Goal: Transaction & Acquisition: Purchase product/service

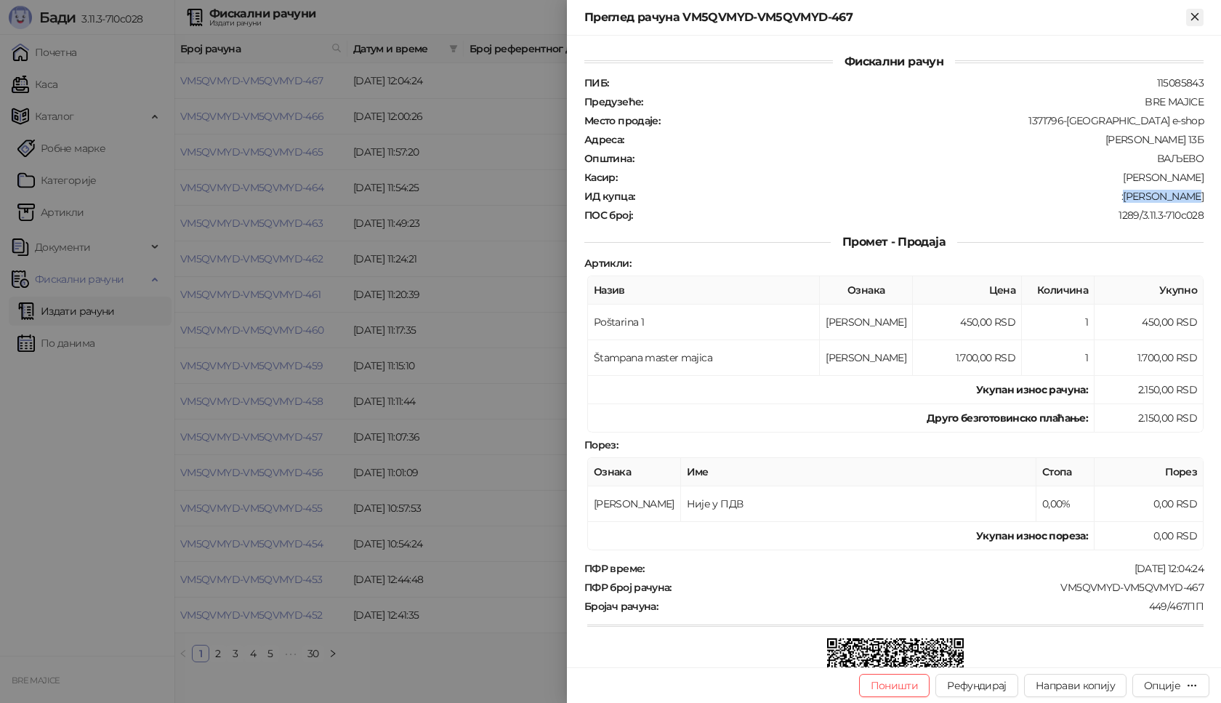
click at [1190, 16] on icon "Close" at bounding box center [1195, 16] width 13 height 13
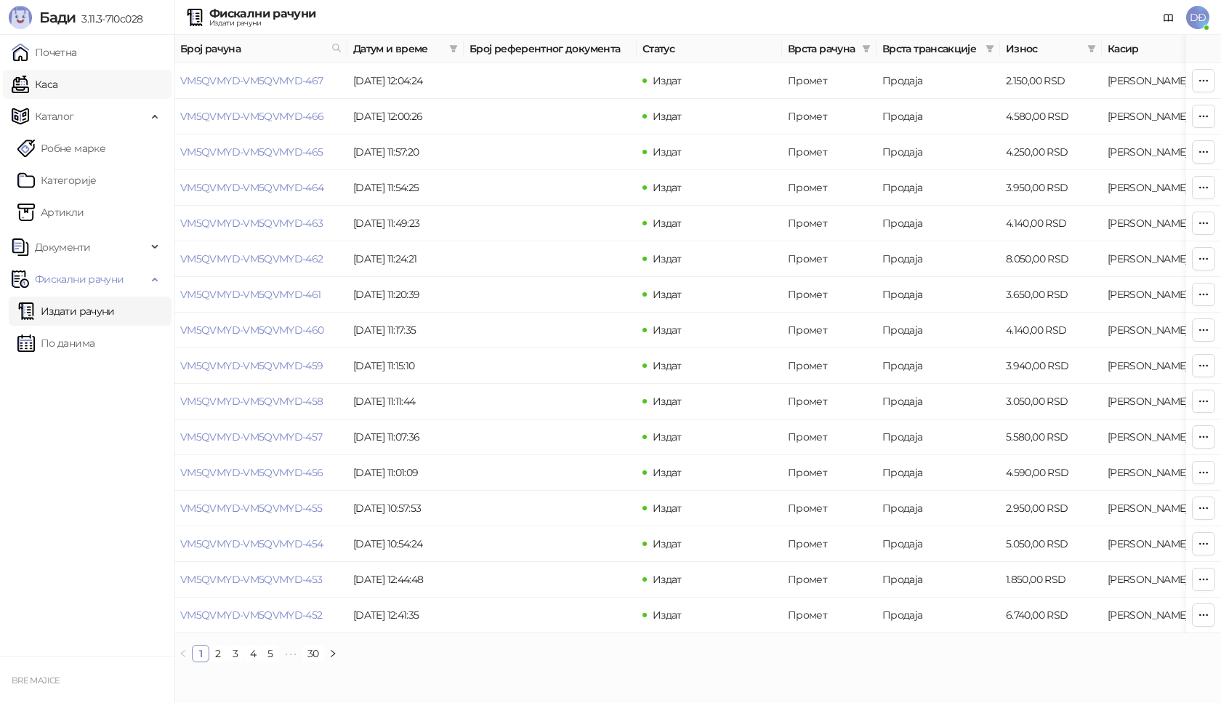
click at [57, 87] on link "Каса" at bounding box center [35, 84] width 46 height 29
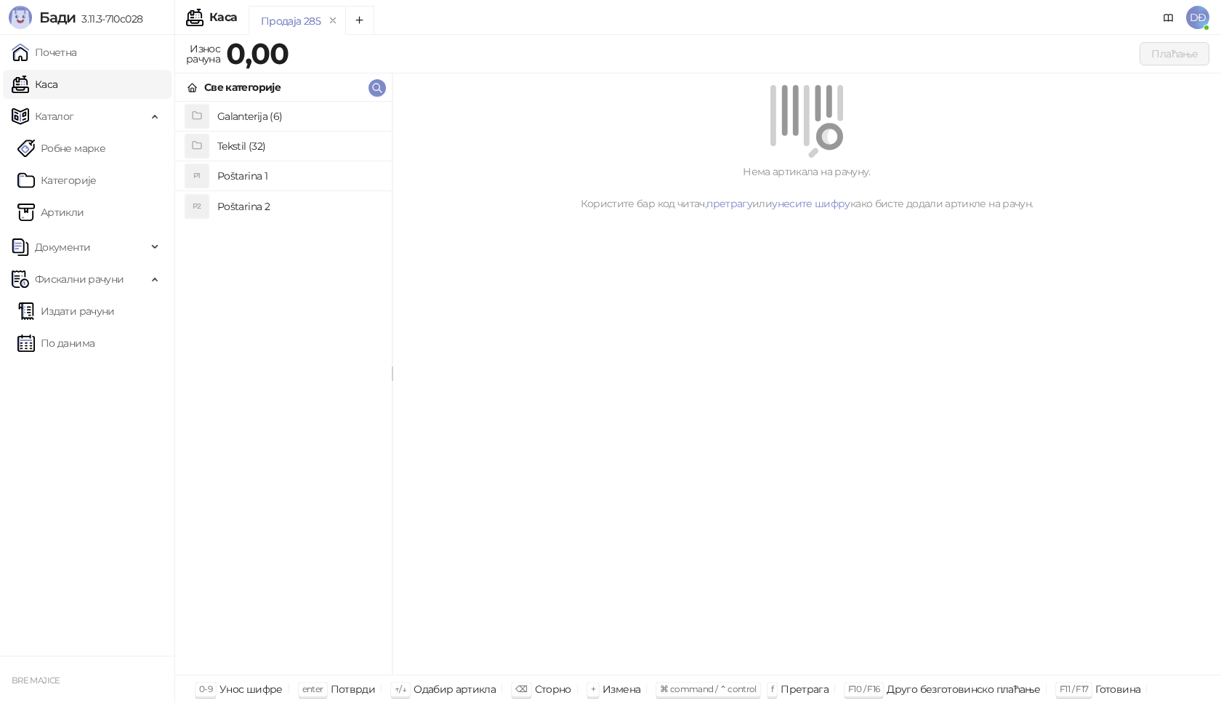
click at [254, 181] on h4 "Poštarina 1" at bounding box center [298, 175] width 163 height 23
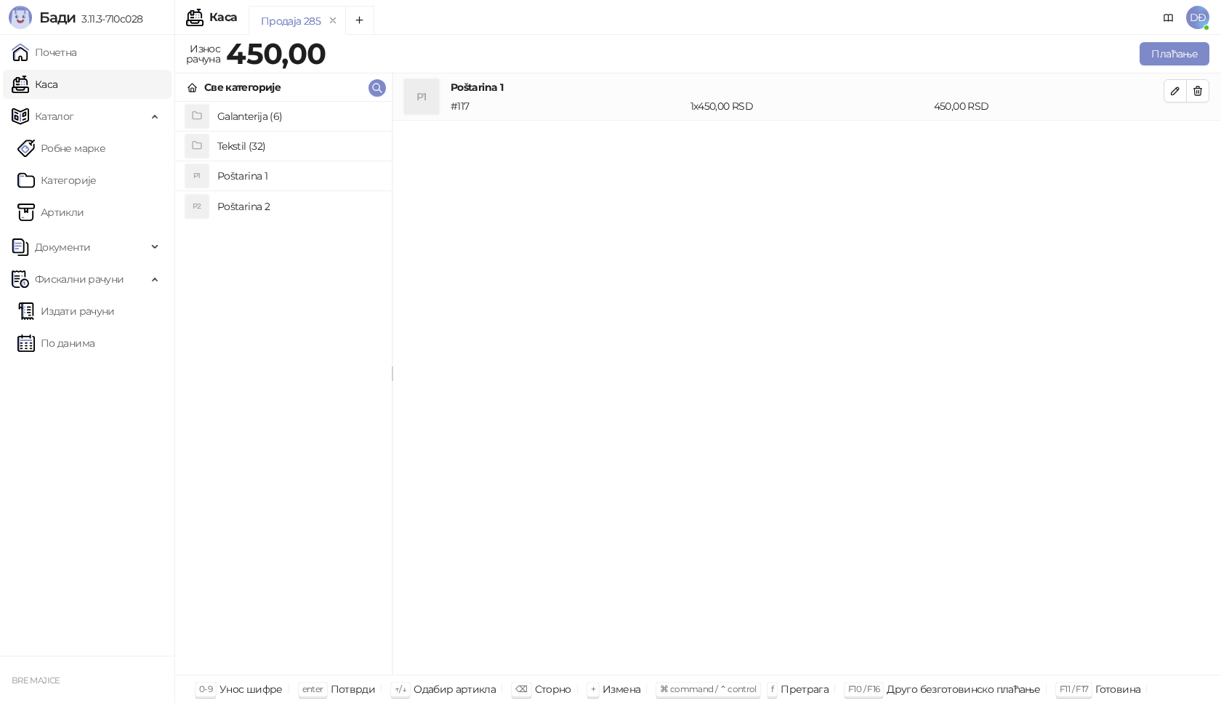
click at [258, 139] on h4 "Tekstil (32)" at bounding box center [298, 145] width 163 height 23
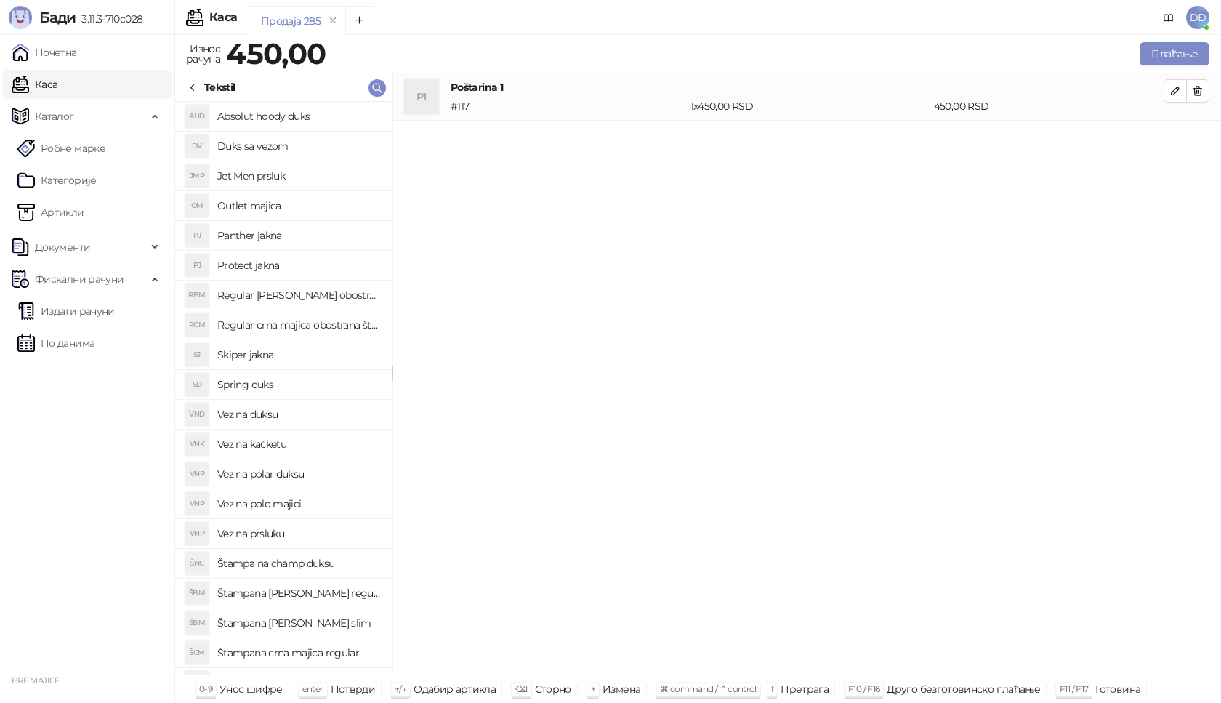
click at [297, 478] on h4 "Vez na polar duksu" at bounding box center [298, 473] width 163 height 23
click at [1169, 150] on li "VNP Vez na polar duksu # 339 1 x 0,00 RSD 0,00 RSD" at bounding box center [807, 144] width 829 height 48
click at [1170, 136] on icon "button" at bounding box center [1176, 138] width 12 height 12
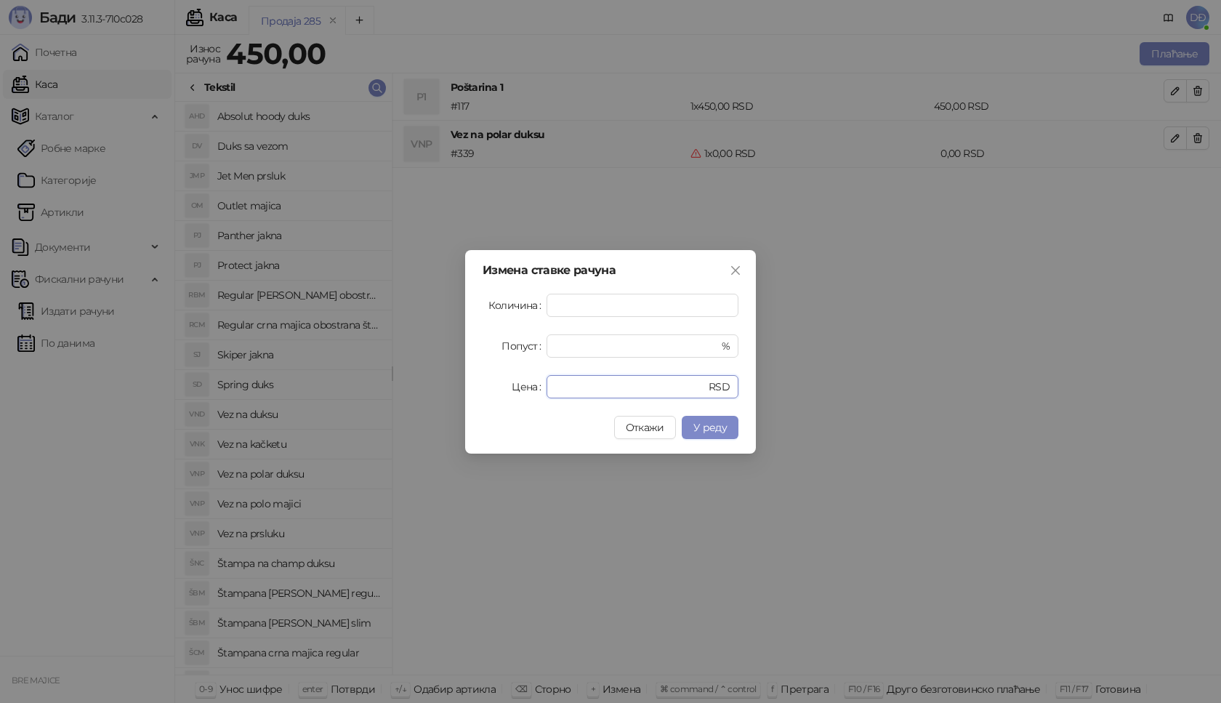
drag, startPoint x: 521, startPoint y: 394, endPoint x: 507, endPoint y: 394, distance: 13.8
click at [515, 394] on div "Цена * RSD" at bounding box center [611, 386] width 256 height 23
type input "****"
click at [713, 428] on span "У реду" at bounding box center [710, 427] width 33 height 13
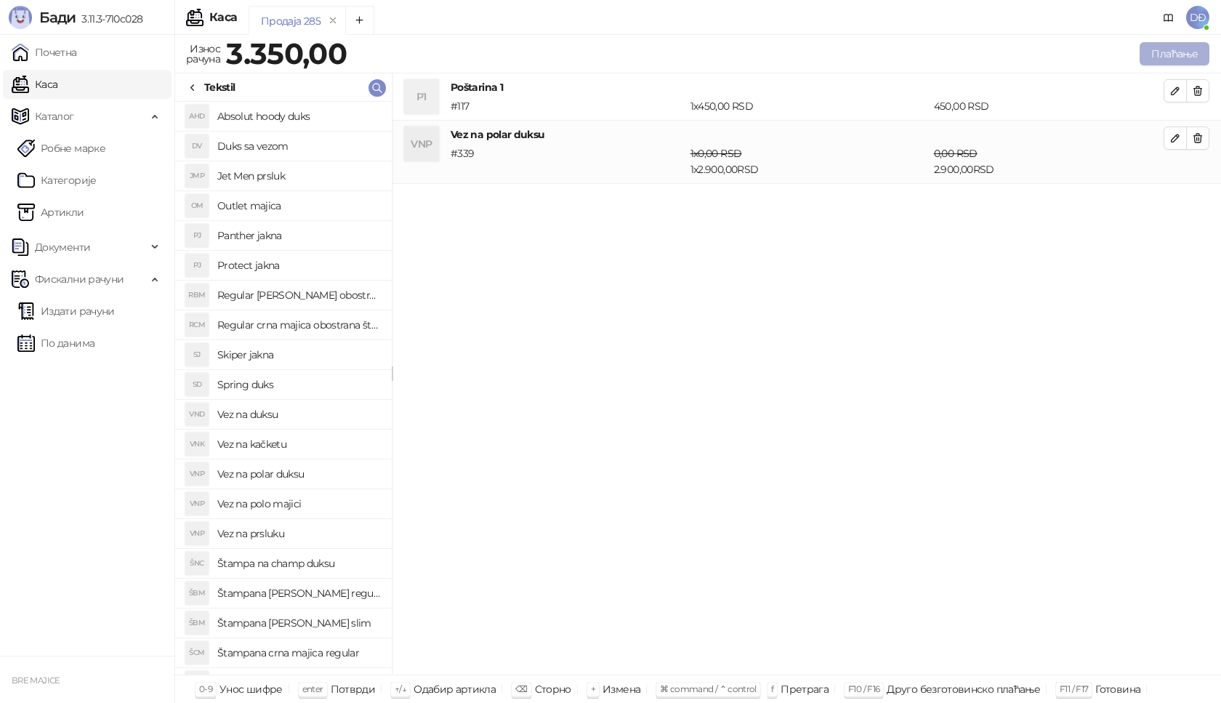
click at [1181, 54] on button "Плаћање" at bounding box center [1175, 53] width 70 height 23
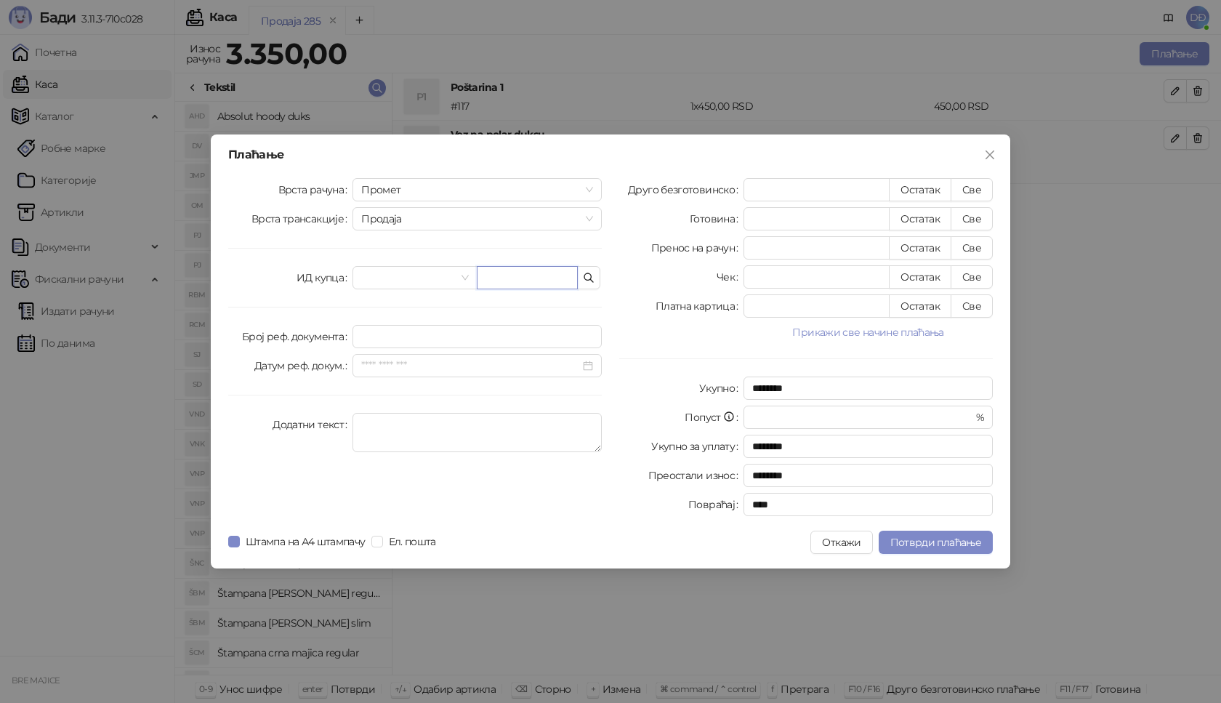
click at [536, 277] on input "text" at bounding box center [527, 277] width 101 height 23
click at [490, 280] on input "**********" at bounding box center [527, 277] width 101 height 23
type input "**********"
click at [970, 186] on button "Све" at bounding box center [972, 189] width 42 height 23
type input "****"
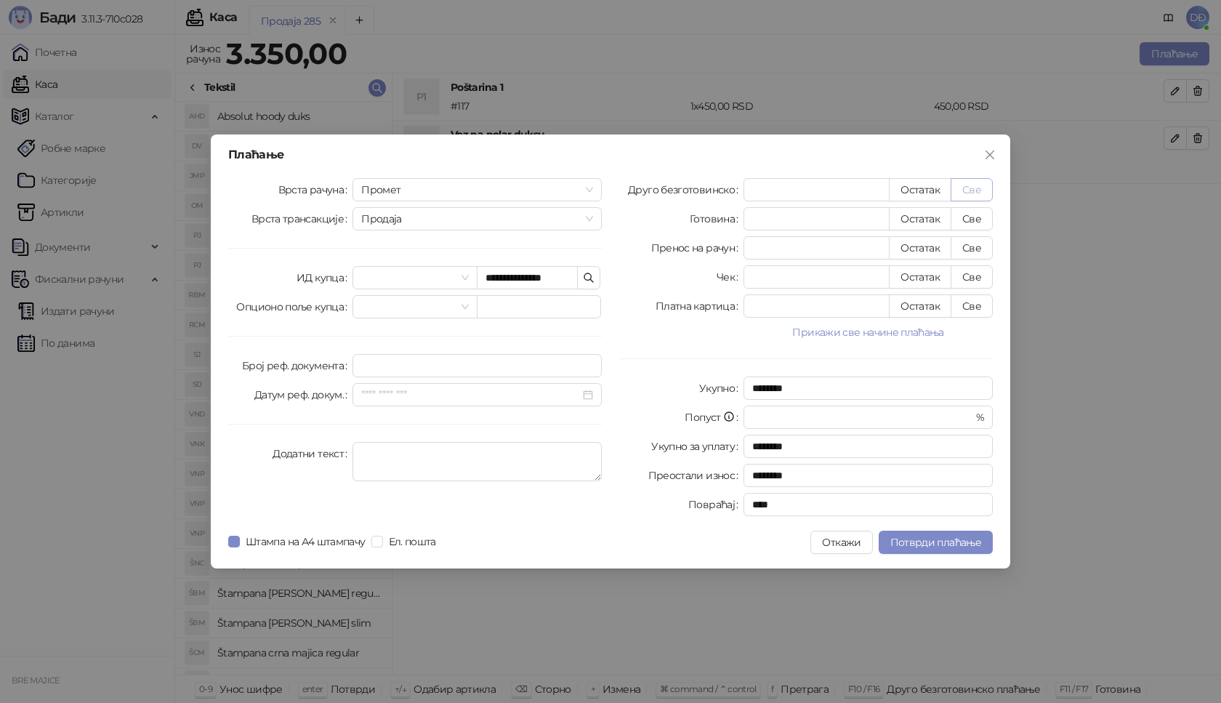
type input "****"
click at [919, 547] on span "Потврди плаћање" at bounding box center [936, 542] width 91 height 13
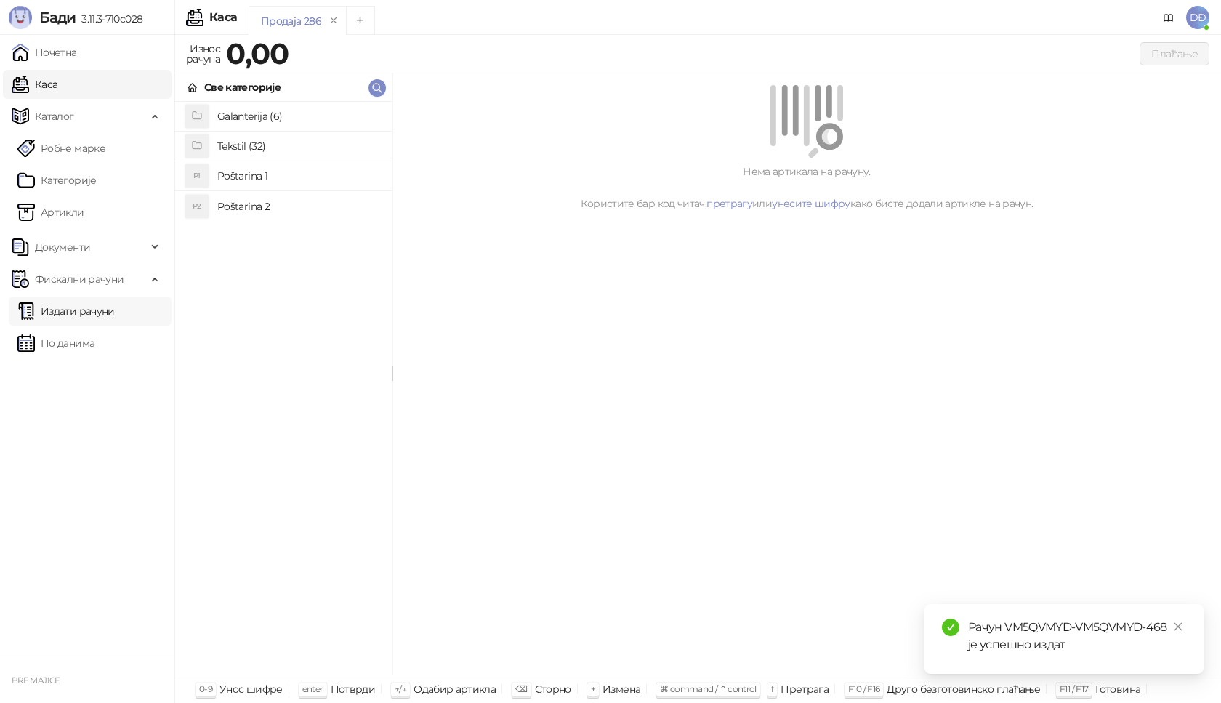
click at [96, 310] on link "Издати рачуни" at bounding box center [65, 311] width 97 height 29
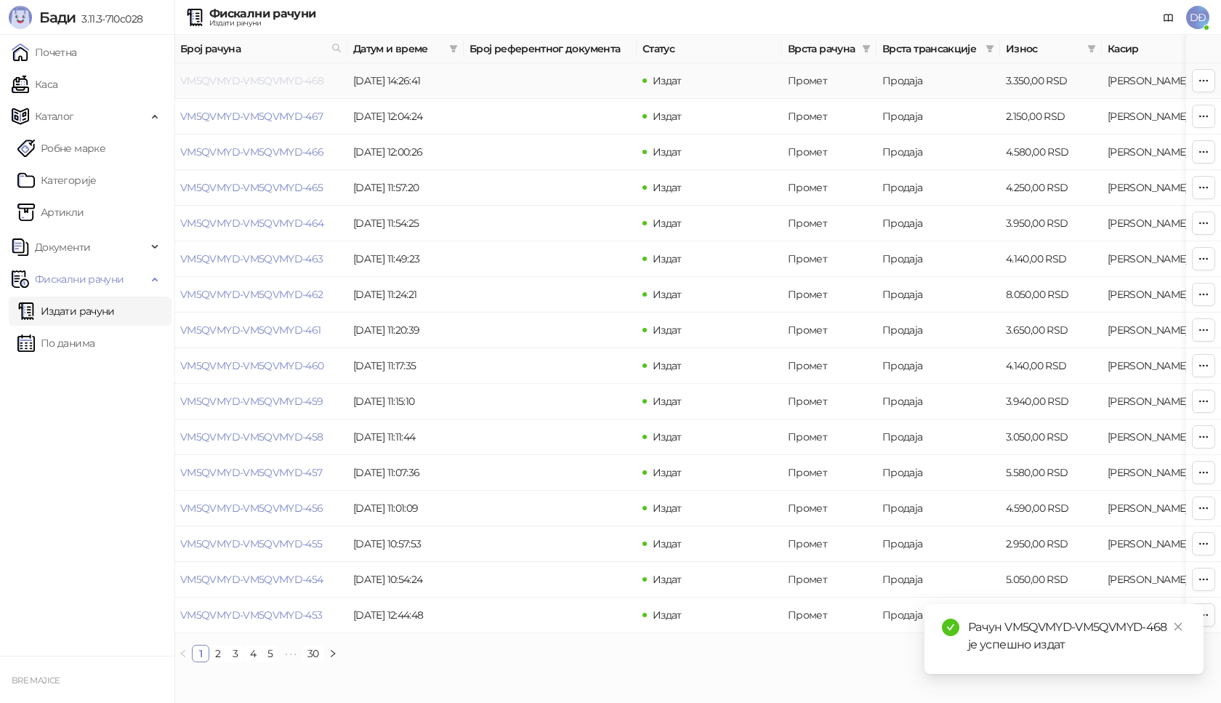
click at [246, 81] on link "VM5QVMYD-VM5QVMYD-468" at bounding box center [252, 80] width 144 height 13
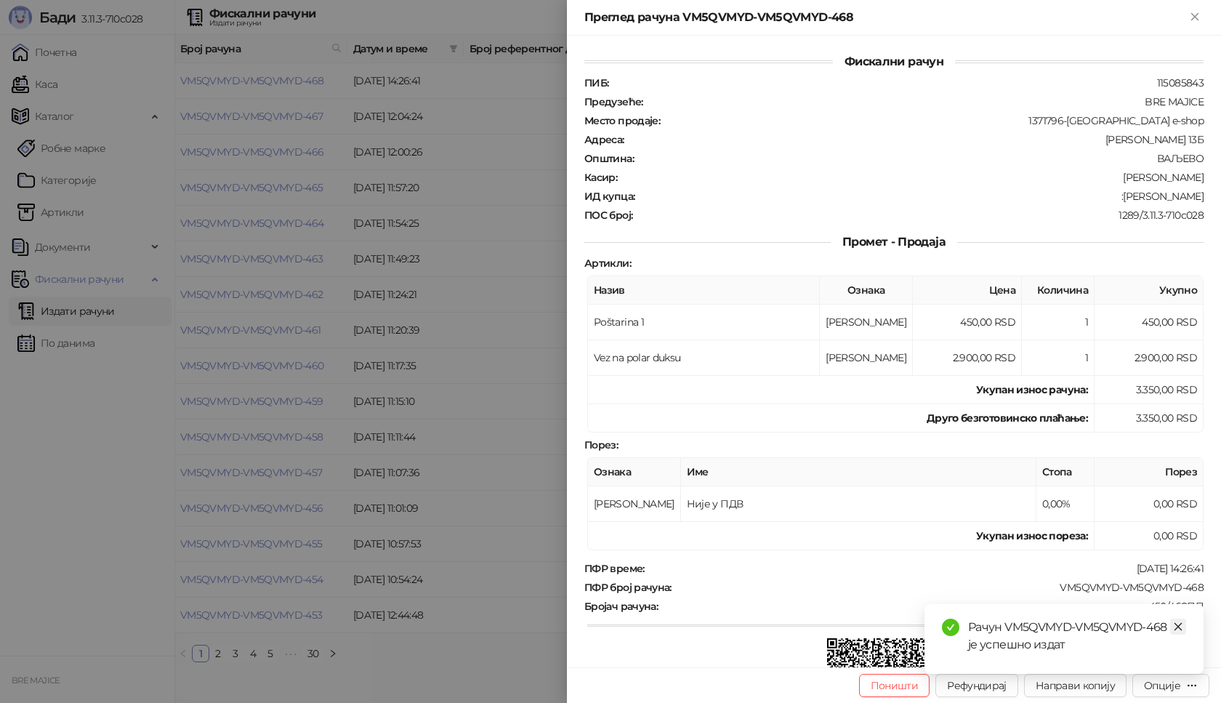
click at [1174, 625] on icon "close" at bounding box center [1178, 627] width 10 height 10
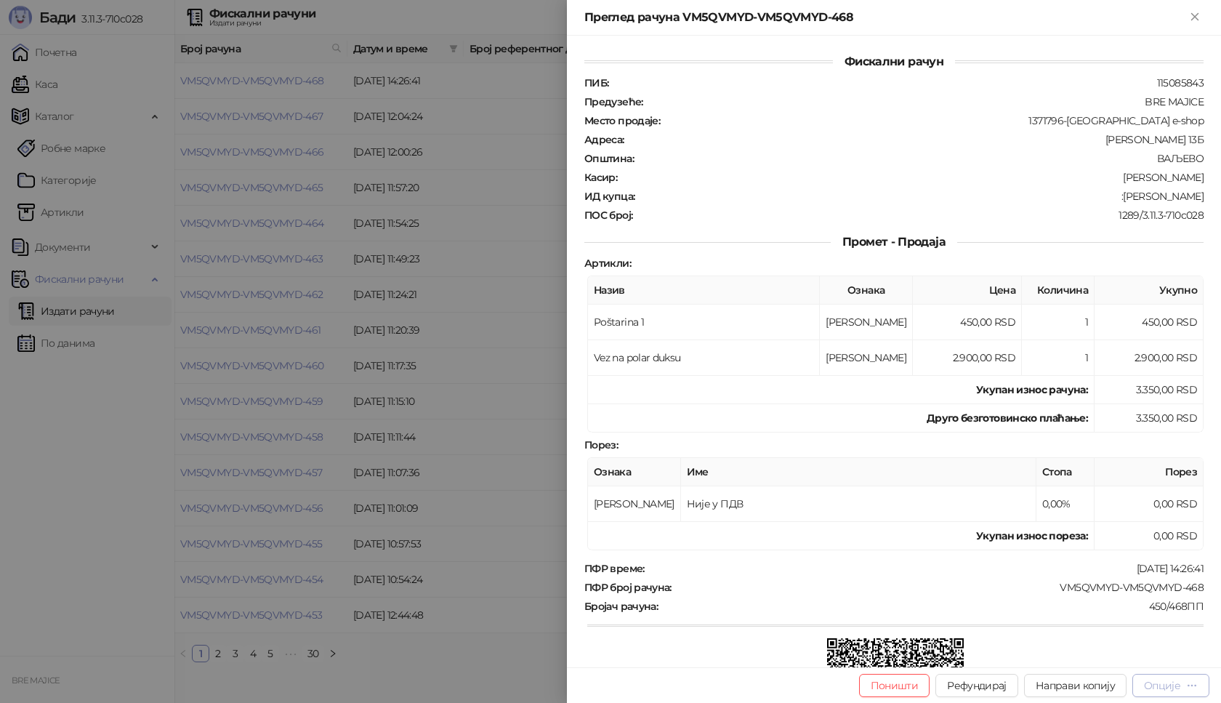
click at [1162, 688] on div "Опције" at bounding box center [1162, 685] width 36 height 13
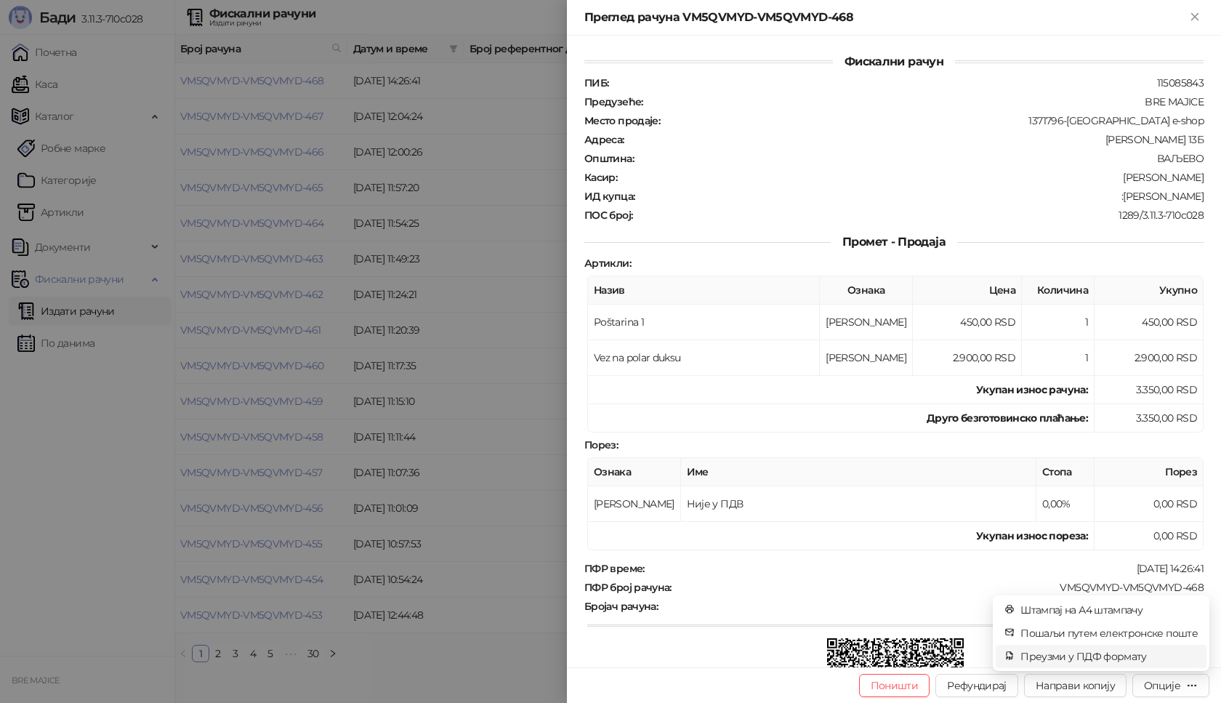
click at [1136, 654] on span "Преузми у ПДФ формату" at bounding box center [1109, 656] width 177 height 16
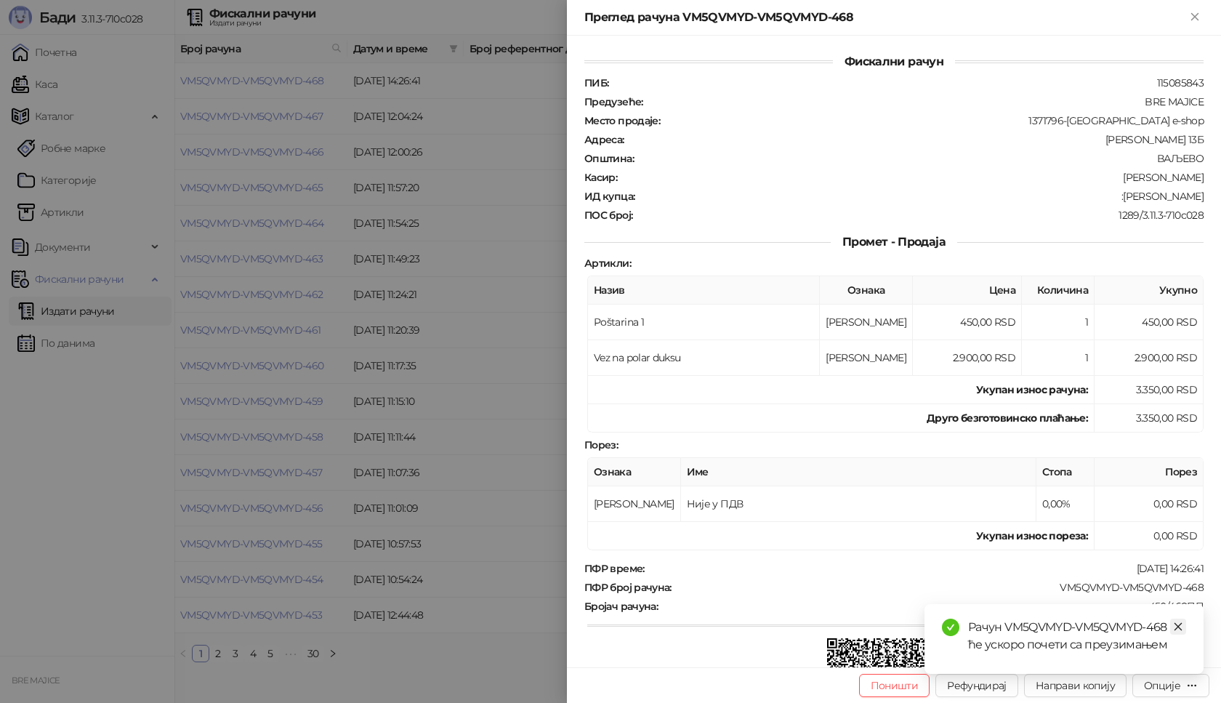
click at [1177, 624] on icon "close" at bounding box center [1178, 627] width 10 height 10
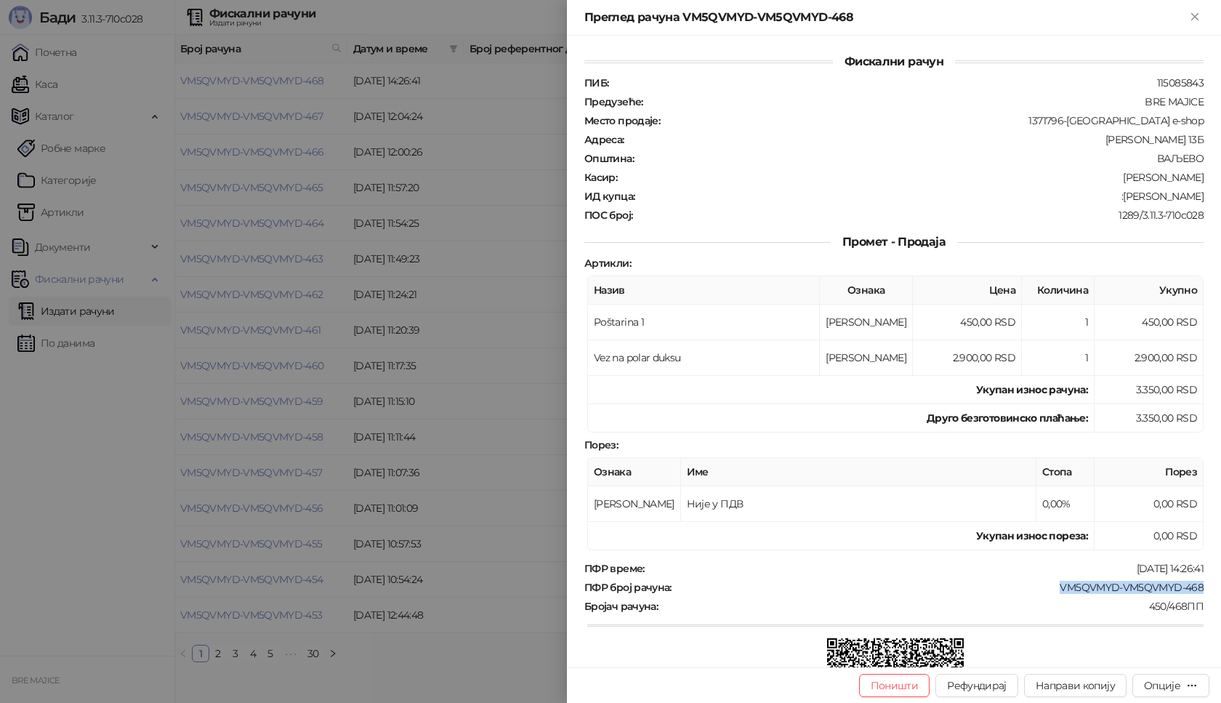
drag, startPoint x: 1194, startPoint y: 587, endPoint x: 1047, endPoint y: 586, distance: 146.8
click at [1048, 586] on div "ПФР број рачуна : VM5QVMYD-VM5QVMYD-468" at bounding box center [894, 587] width 625 height 13
copy div "VM5QVMYD-VM5QVMYD-468"
drag, startPoint x: 1184, startPoint y: 198, endPoint x: 1122, endPoint y: 198, distance: 61.8
click at [1122, 198] on div ":[PERSON_NAME]" at bounding box center [920, 196] width 569 height 13
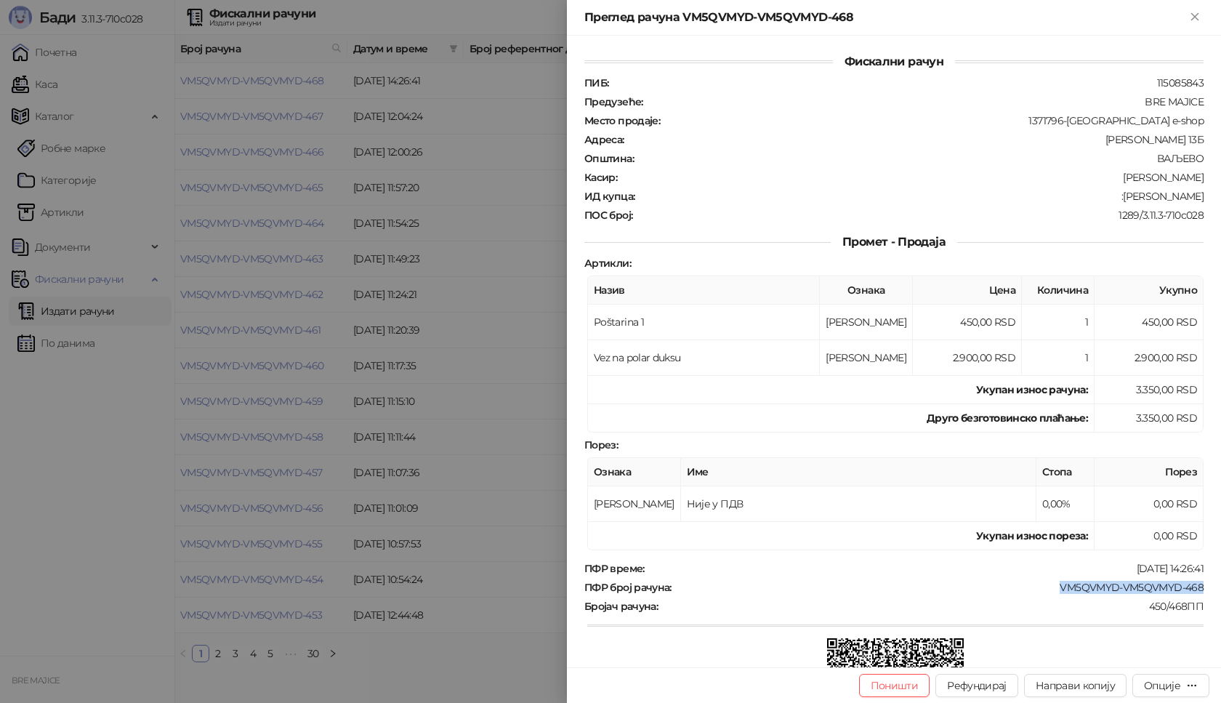
copy div "[PERSON_NAME]"
click at [1194, 17] on icon "Close" at bounding box center [1195, 16] width 13 height 13
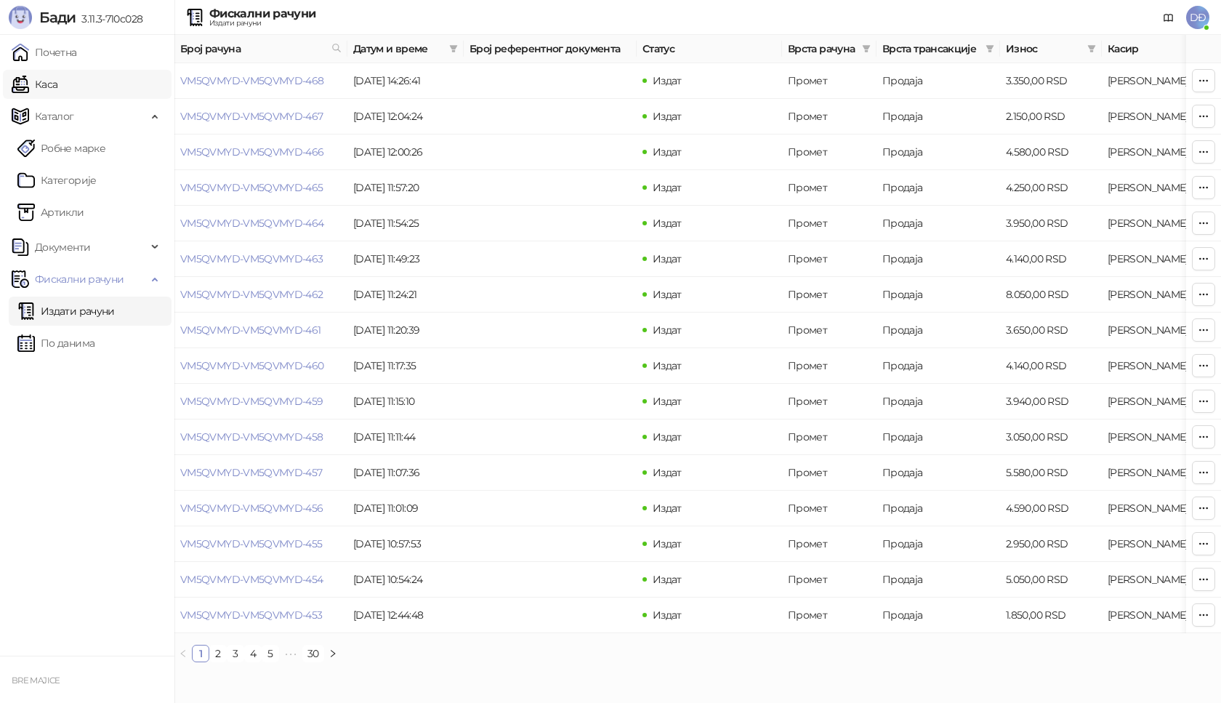
click at [55, 84] on link "Каса" at bounding box center [35, 84] width 46 height 29
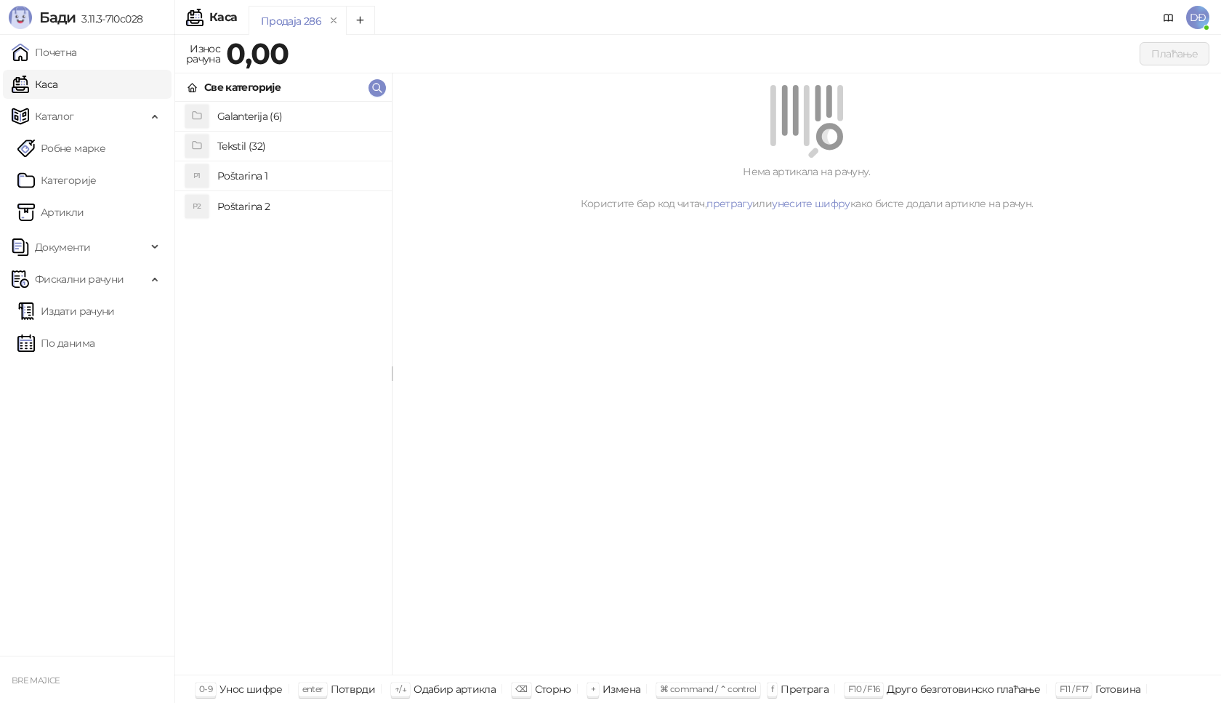
click at [245, 177] on h4 "Poštarina 1" at bounding box center [298, 175] width 163 height 23
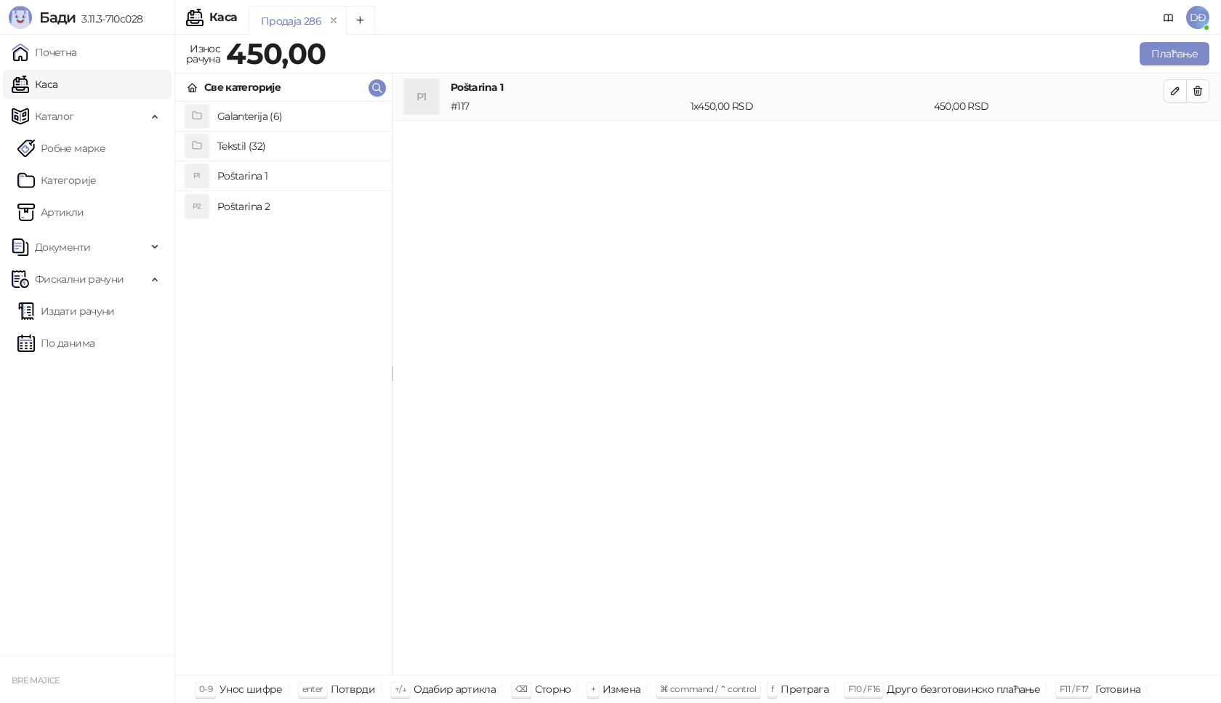
click at [245, 144] on h4 "Tekstil (32)" at bounding box center [298, 145] width 163 height 23
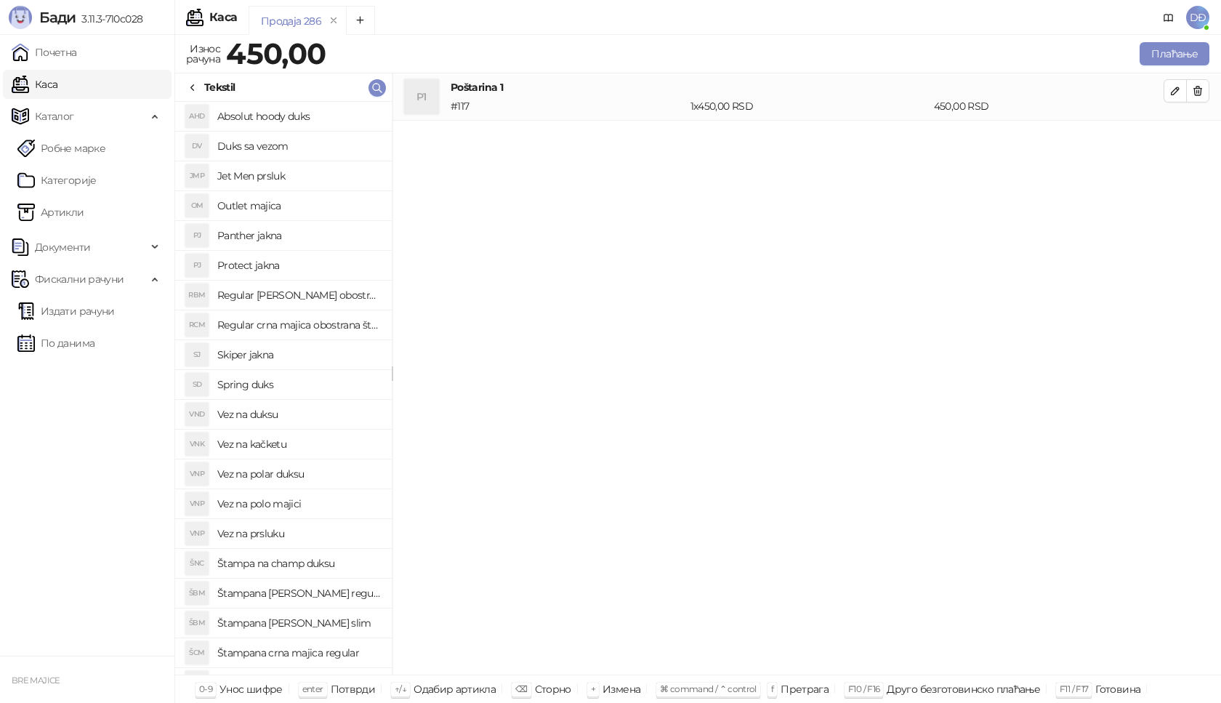
click at [304, 325] on h4 "Regular crna majica obostrana štampa" at bounding box center [298, 324] width 163 height 23
click at [1173, 134] on icon "button" at bounding box center [1176, 138] width 12 height 12
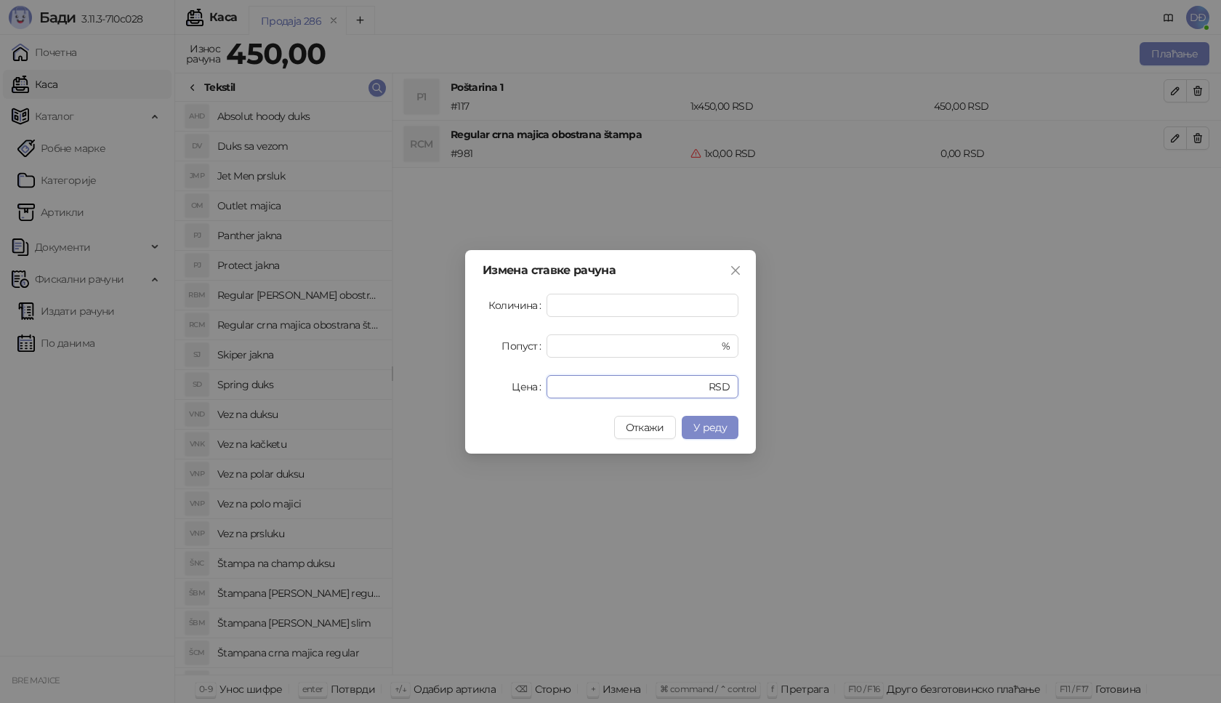
drag, startPoint x: 581, startPoint y: 383, endPoint x: 485, endPoint y: 406, distance: 98.7
click at [487, 406] on div "Измена ставке рачуна Количина * Попуст * % Цена * RSD Откажи У реду" at bounding box center [610, 352] width 291 height 204
type input "****"
click at [717, 429] on span "У реду" at bounding box center [710, 427] width 33 height 13
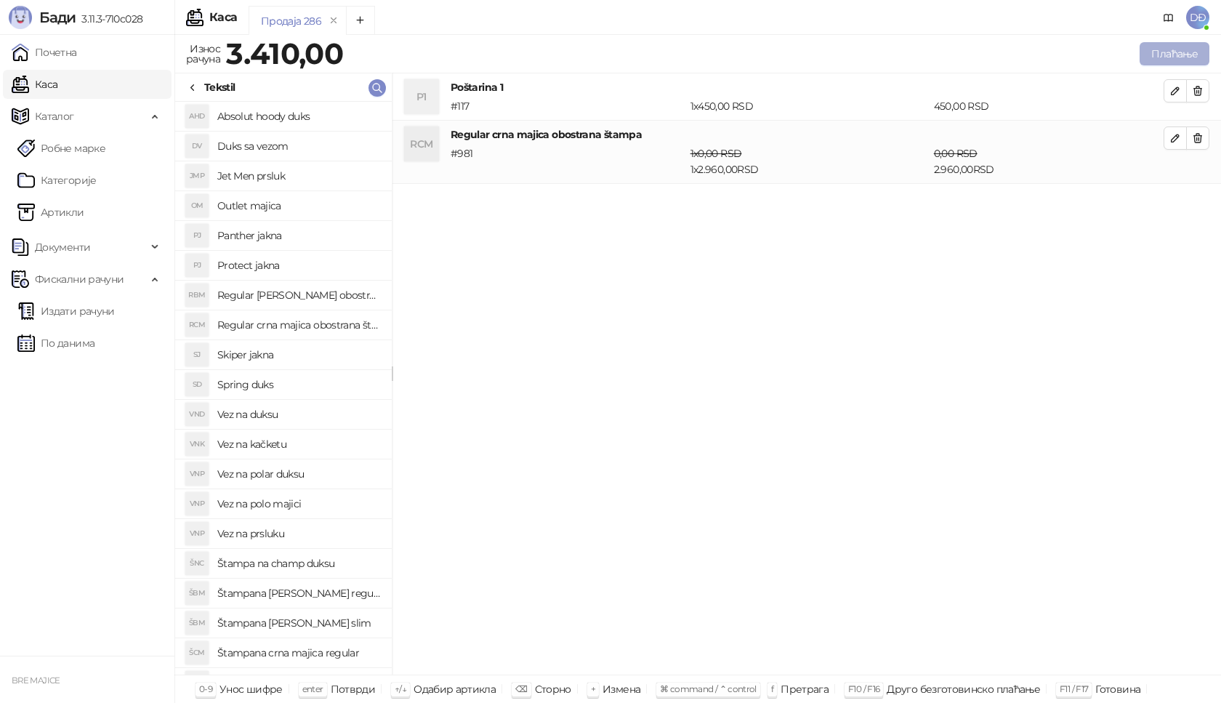
click at [1190, 47] on button "Плаћање" at bounding box center [1175, 53] width 70 height 23
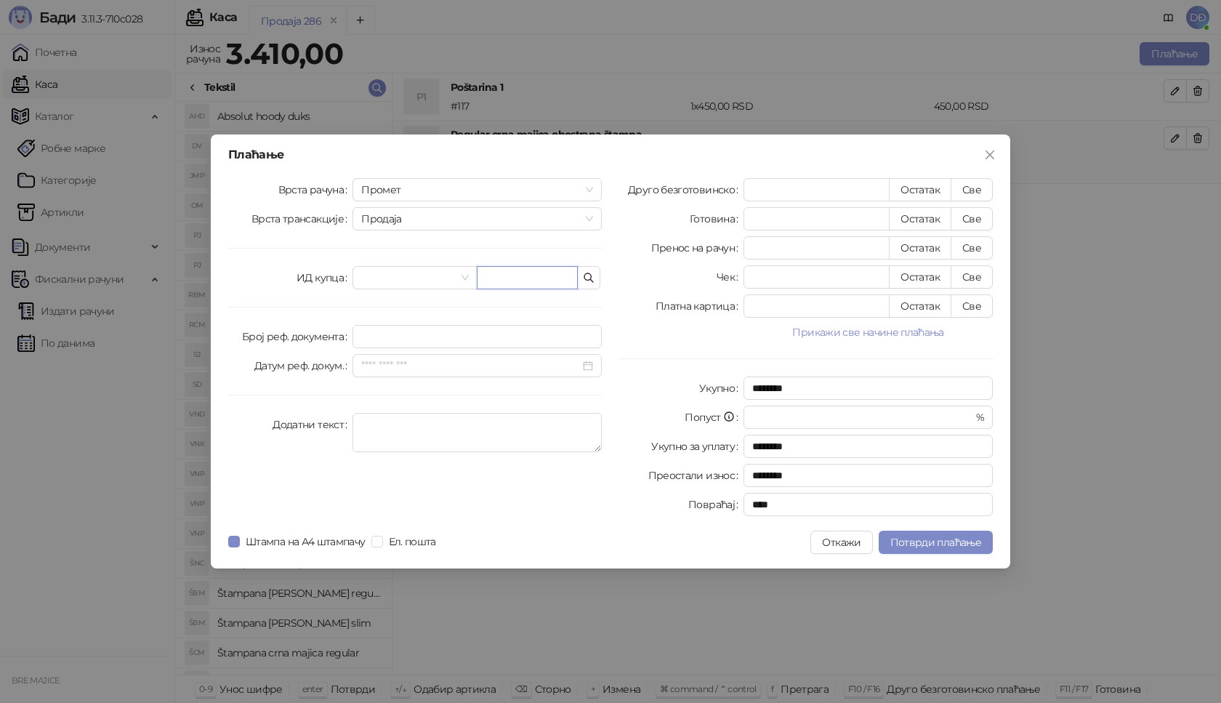
click at [483, 275] on input "text" at bounding box center [527, 277] width 101 height 23
type input "**********"
click at [970, 188] on button "Све" at bounding box center [972, 189] width 42 height 23
type input "****"
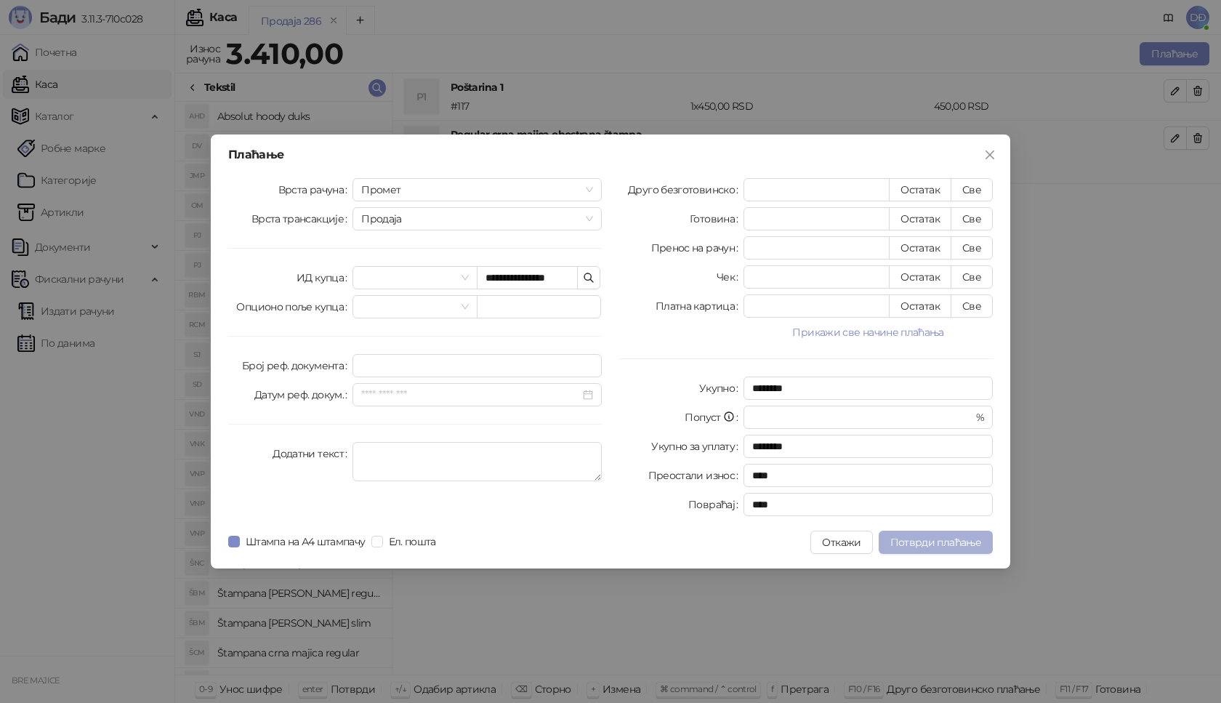
click at [930, 542] on span "Потврди плаћање" at bounding box center [936, 542] width 91 height 13
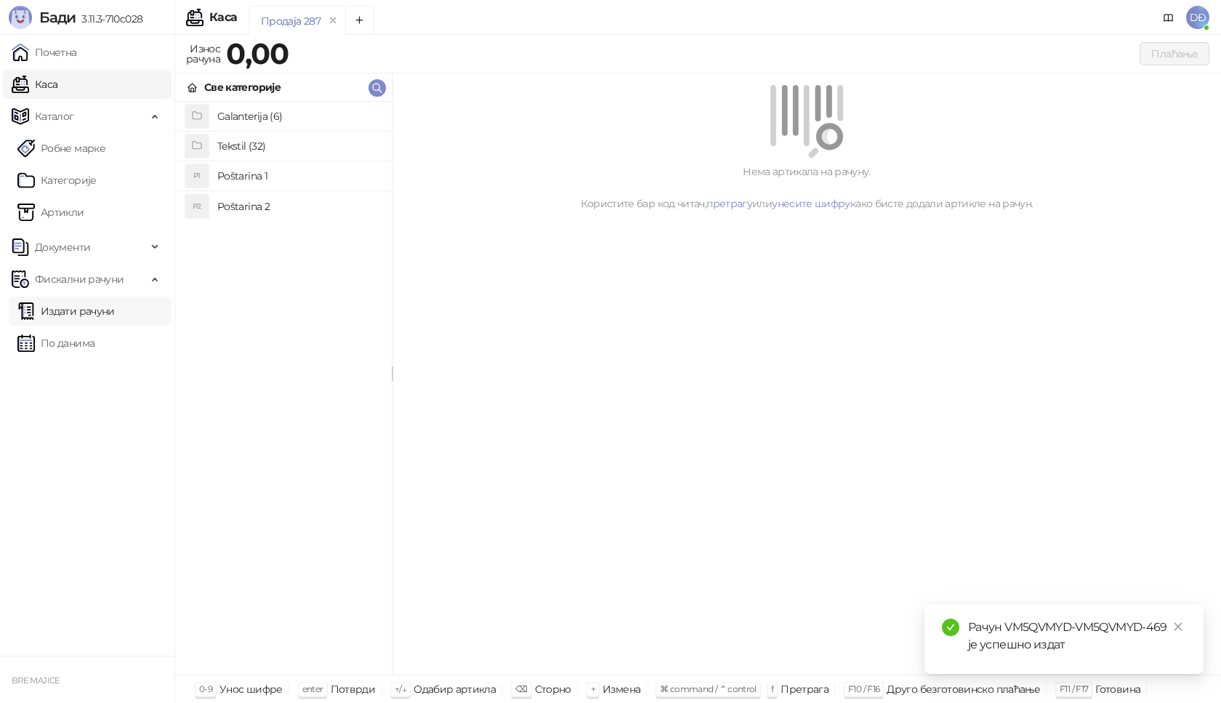
click at [75, 312] on link "Издати рачуни" at bounding box center [65, 311] width 97 height 29
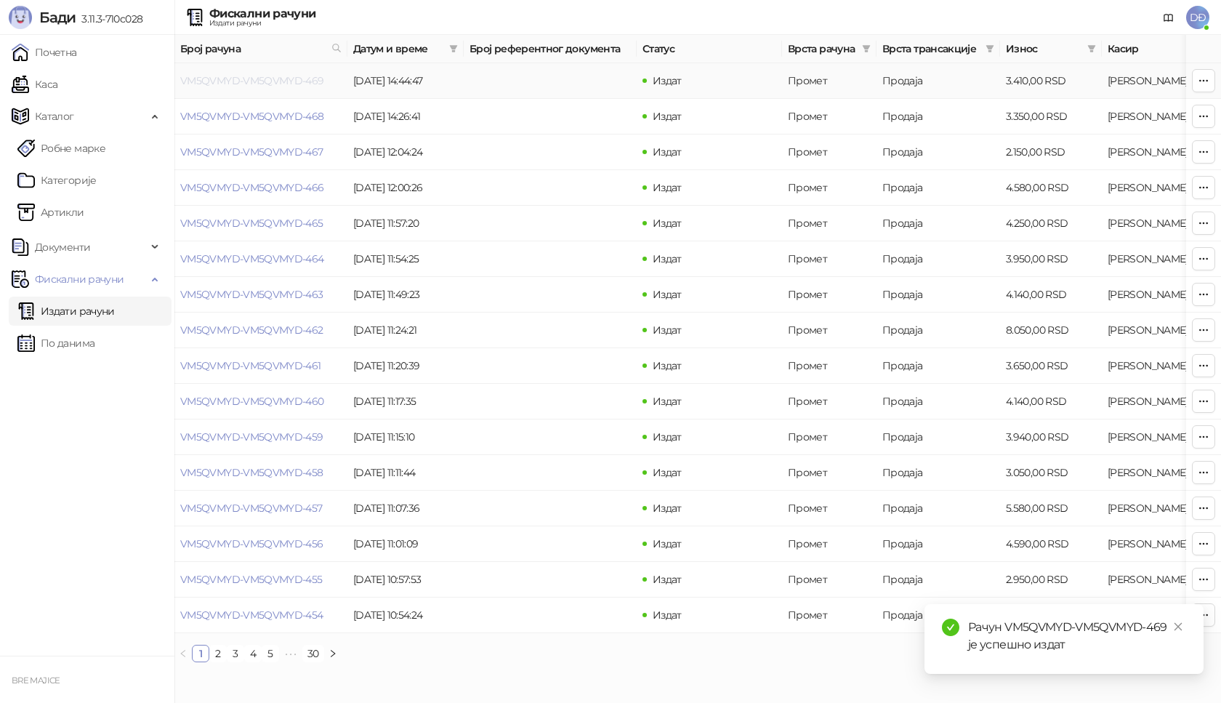
click at [254, 79] on link "VM5QVMYD-VM5QVMYD-469" at bounding box center [252, 80] width 144 height 13
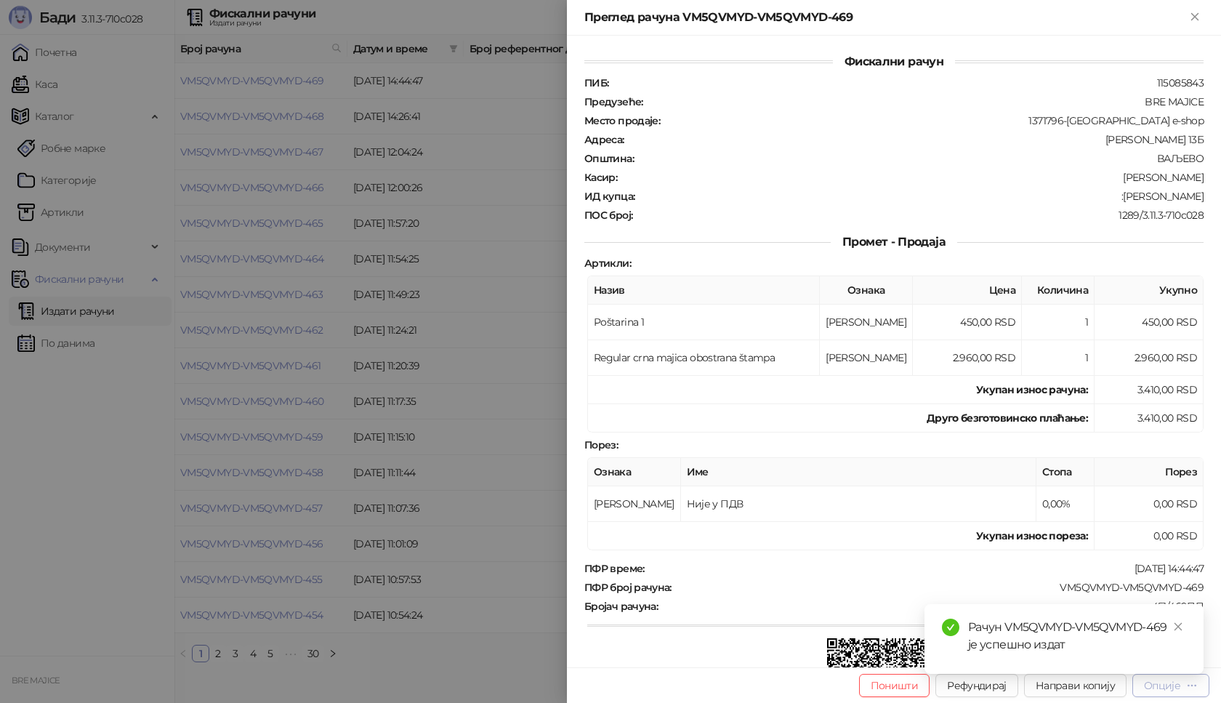
click at [1190, 691] on div "button" at bounding box center [1192, 685] width 12 height 14
click at [1170, 626] on link "Close" at bounding box center [1178, 627] width 16 height 16
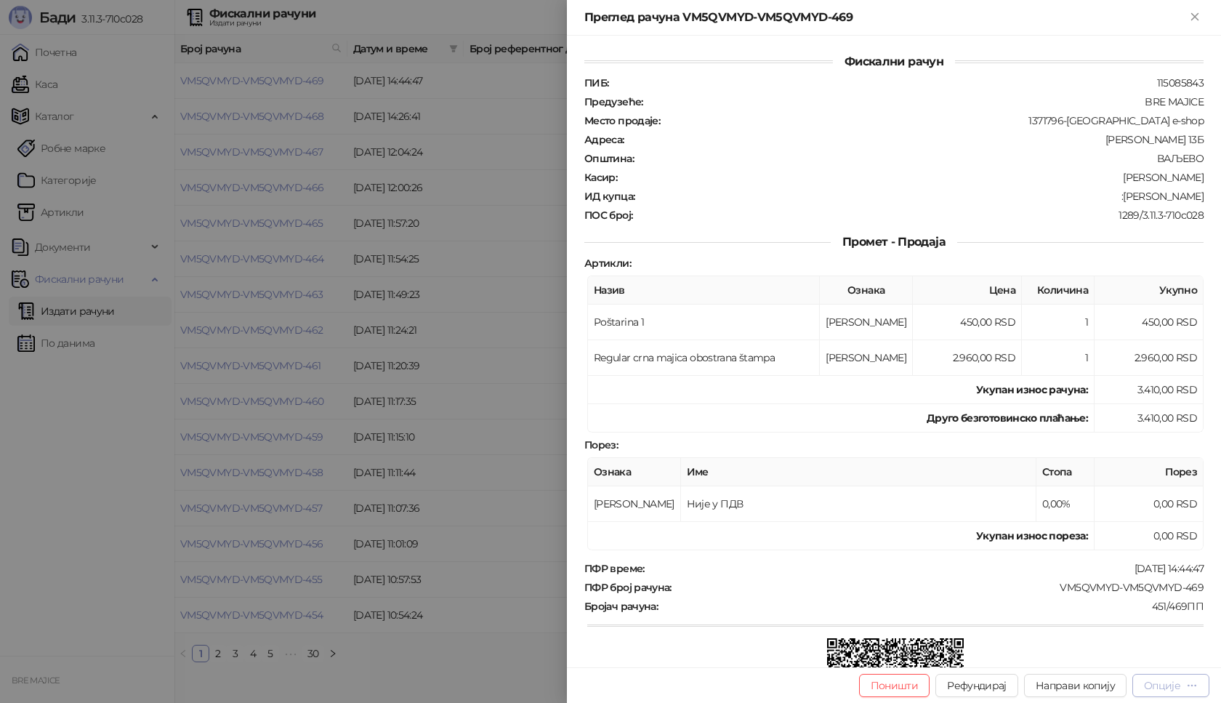
click at [1167, 688] on div "Опције" at bounding box center [1162, 685] width 36 height 13
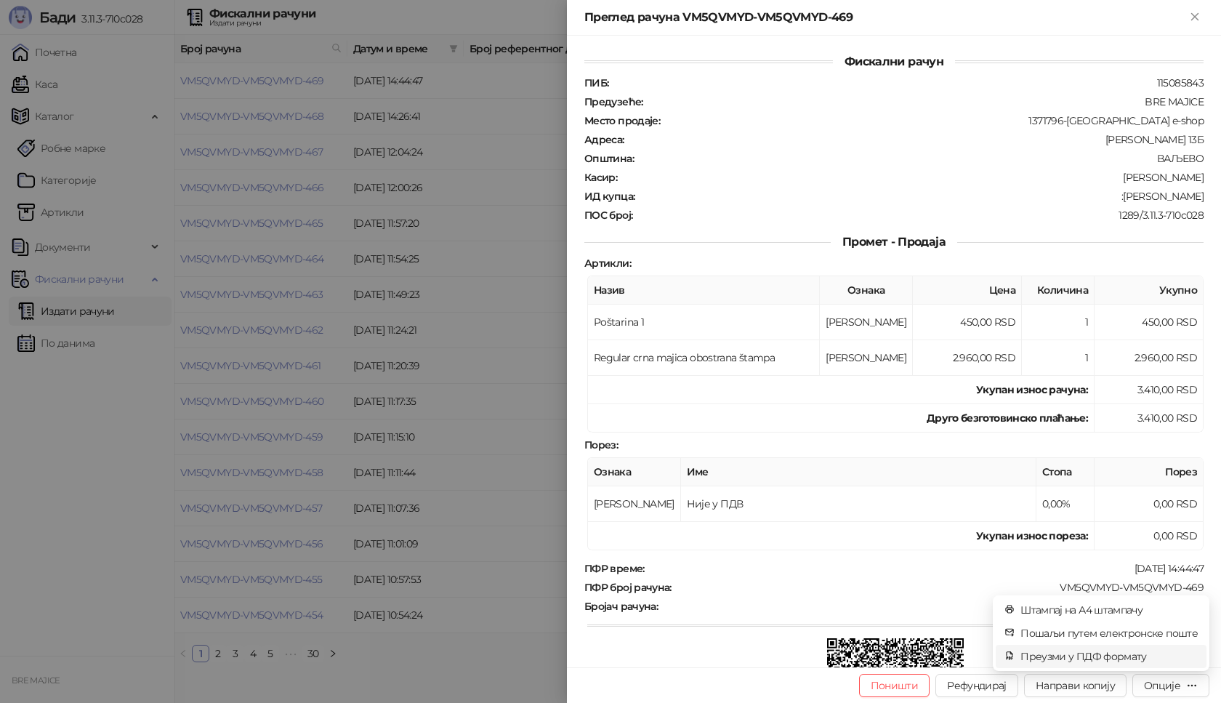
click at [1140, 663] on span "Преузми у ПДФ формату" at bounding box center [1109, 656] width 177 height 16
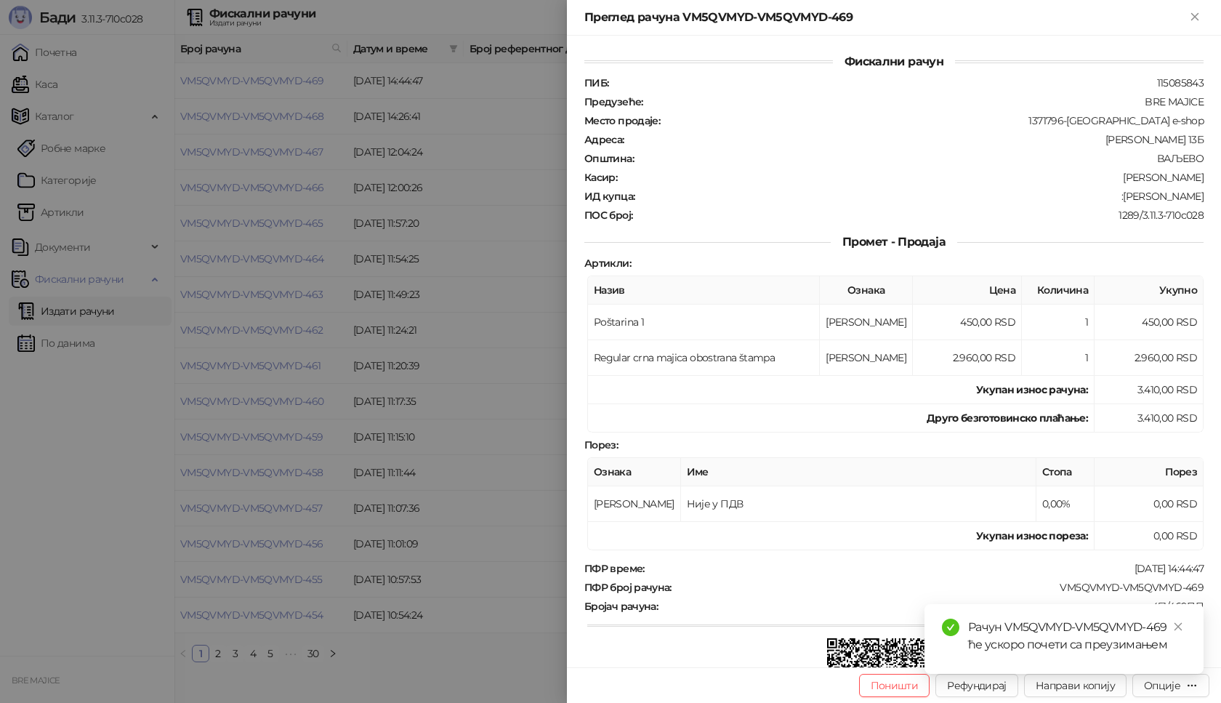
drag, startPoint x: 1184, startPoint y: 630, endPoint x: 1182, endPoint y: 614, distance: 16.9
click at [1183, 630] on link "Close" at bounding box center [1178, 627] width 16 height 16
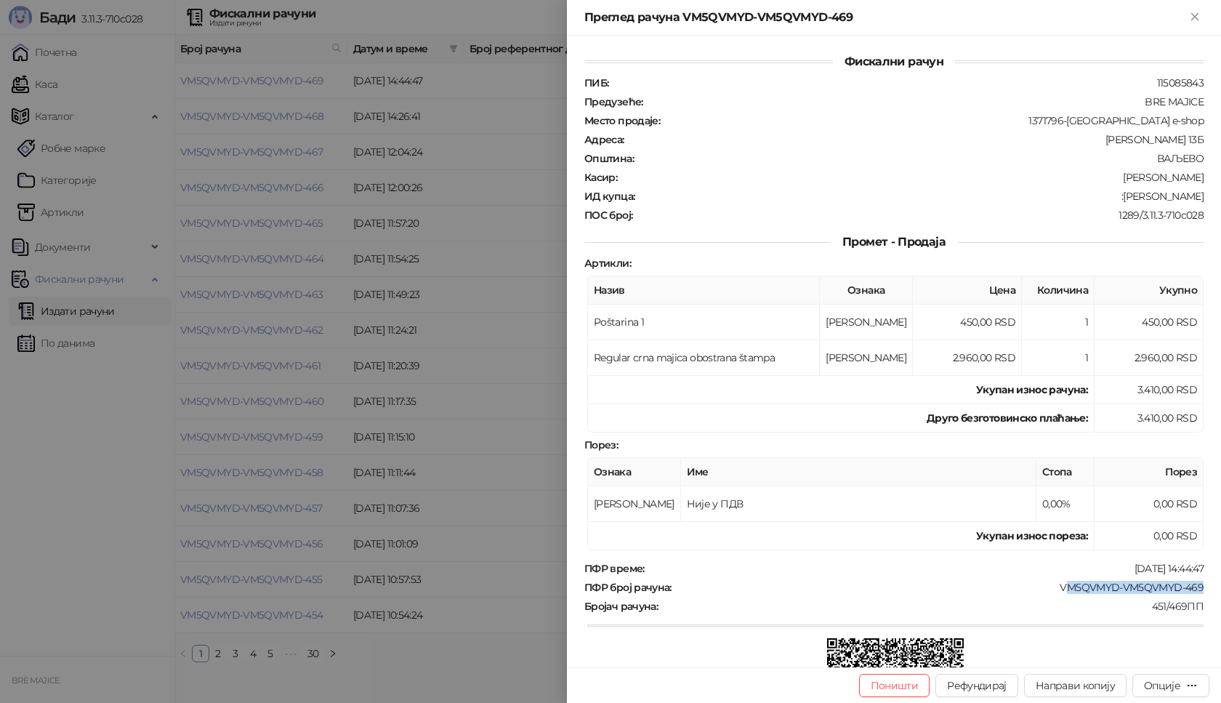
drag, startPoint x: 1149, startPoint y: 586, endPoint x: 1042, endPoint y: 582, distance: 106.9
click at [1051, 585] on div "Фискални рачун ПИБ : 115085843 Предузеће : BRE MAJICE Место продаје : 1371796-B…" at bounding box center [894, 352] width 654 height 632
copy div "VM5QVMYD-VM5QVMYD-469"
drag, startPoint x: 1191, startPoint y: 193, endPoint x: 1111, endPoint y: 198, distance: 80.2
click at [1111, 198] on div ":[PERSON_NAME]" at bounding box center [920, 196] width 569 height 13
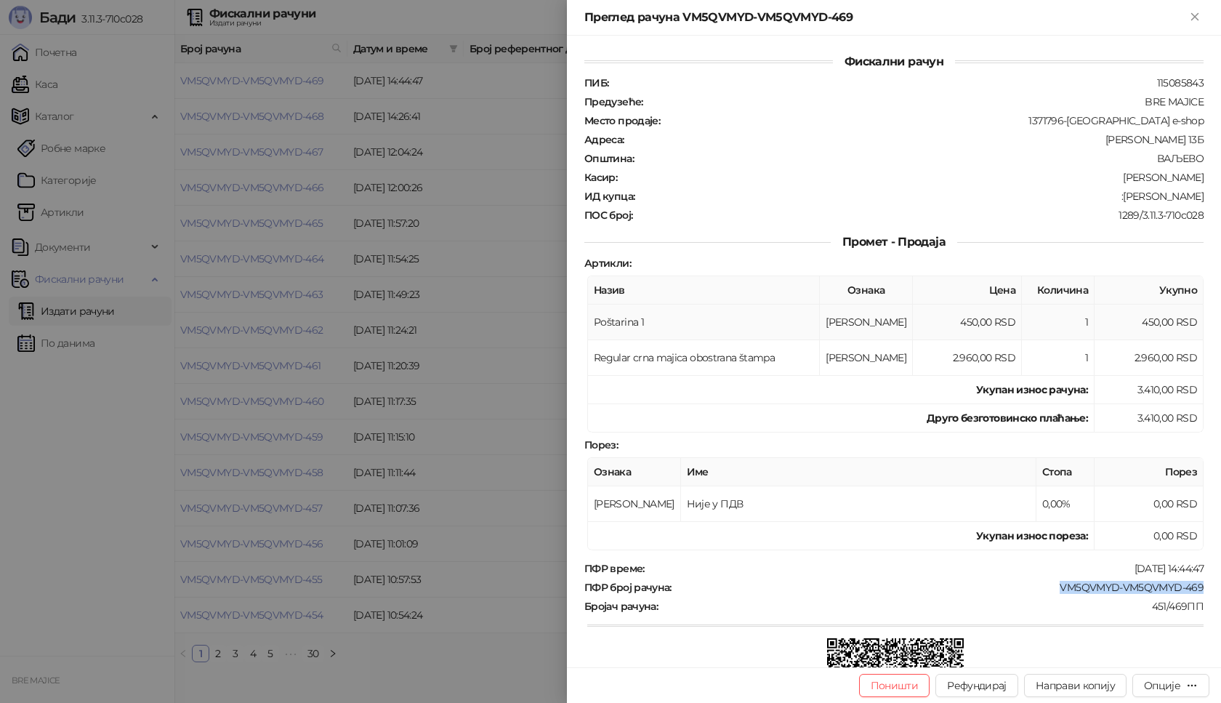
copy div "[PERSON_NAME]"
